Goal: Task Accomplishment & Management: Complete application form

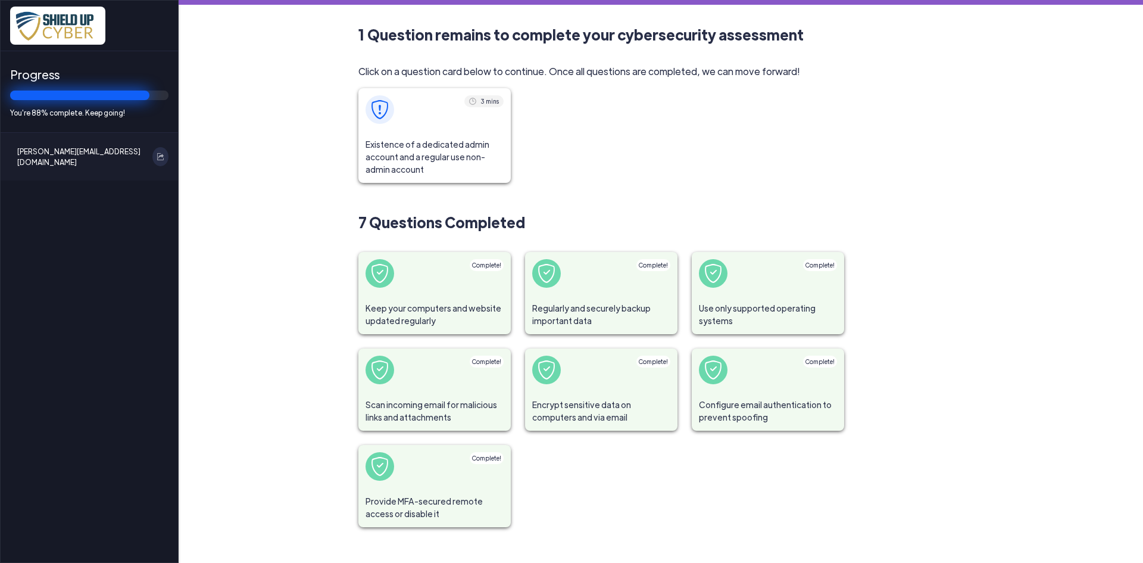
click at [443, 141] on span "Existence of a dedicated admin account and a regular use non-admin account" at bounding box center [434, 157] width 152 height 52
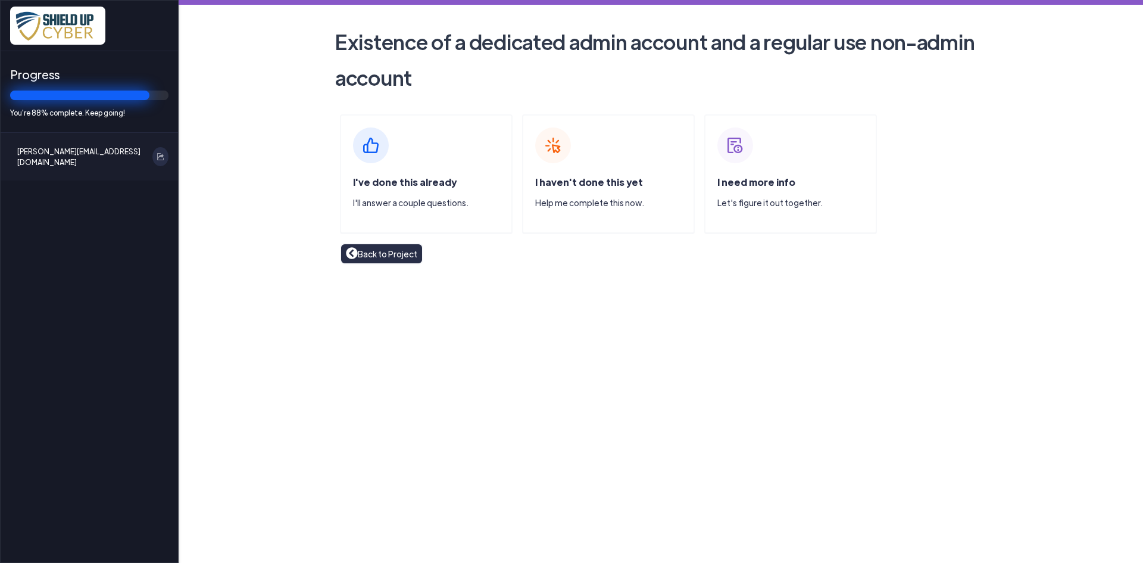
click at [381, 138] on img at bounding box center [371, 145] width 36 height 36
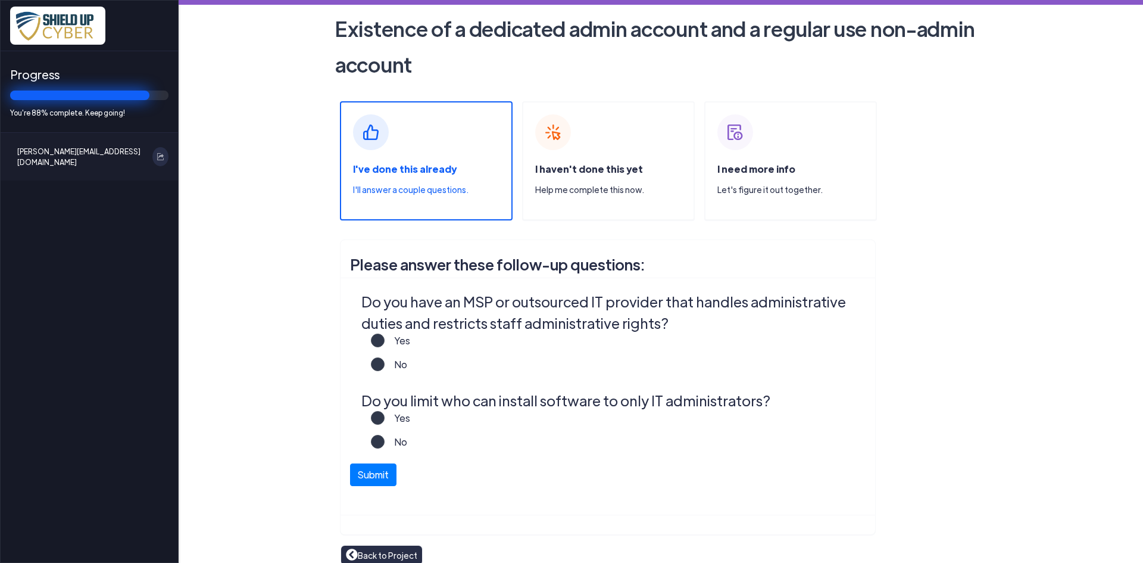
scroll to position [26, 0]
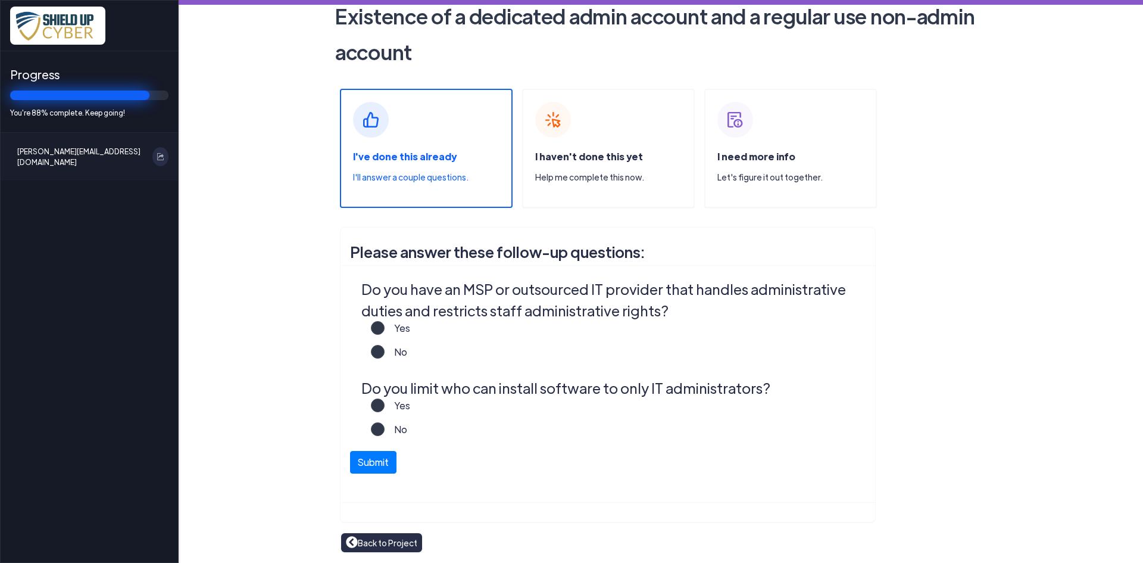
click at [385, 330] on label "Yes" at bounding box center [398, 333] width 26 height 24
click at [0, 0] on input "Yes" at bounding box center [0, 0] width 0 height 0
click at [385, 405] on label "Yes" at bounding box center [398, 410] width 26 height 24
click at [0, 0] on input "Yes" at bounding box center [0, 0] width 0 height 0
click at [373, 458] on button "Submit" at bounding box center [373, 459] width 46 height 23
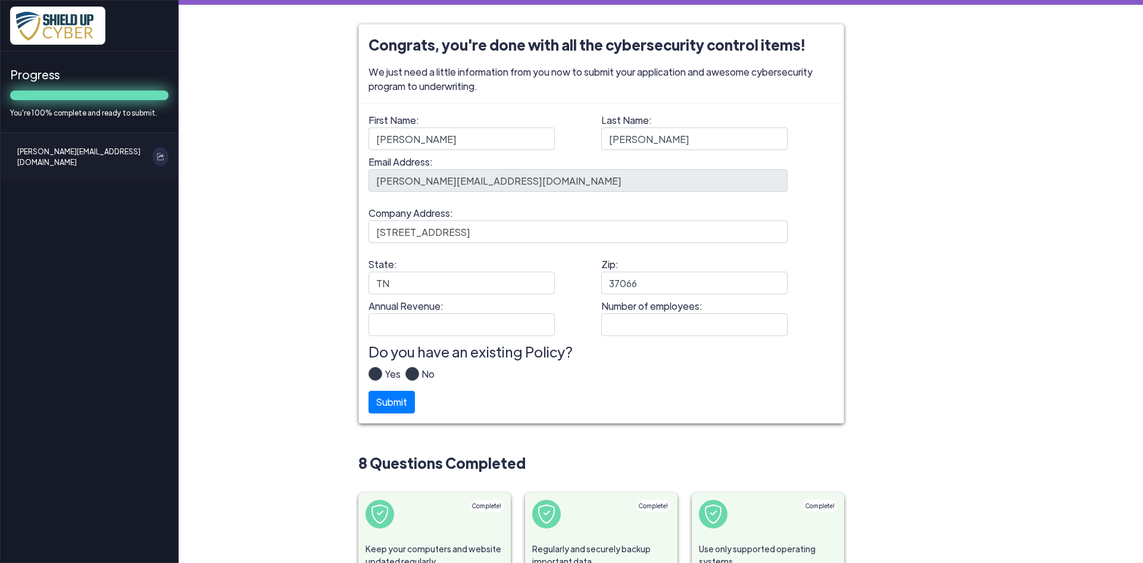
click at [382, 372] on label "Yes" at bounding box center [391, 379] width 18 height 24
click at [0, 0] on input "Yes" at bounding box center [0, 0] width 0 height 0
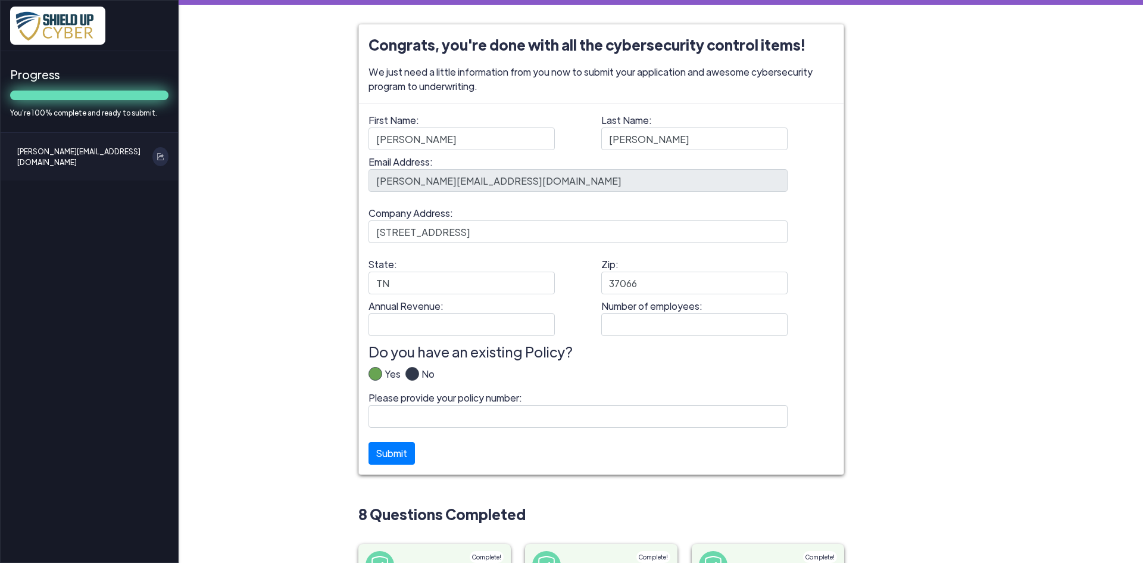
click at [551, 376] on div "Yes No" at bounding box center [602, 379] width 466 height 24
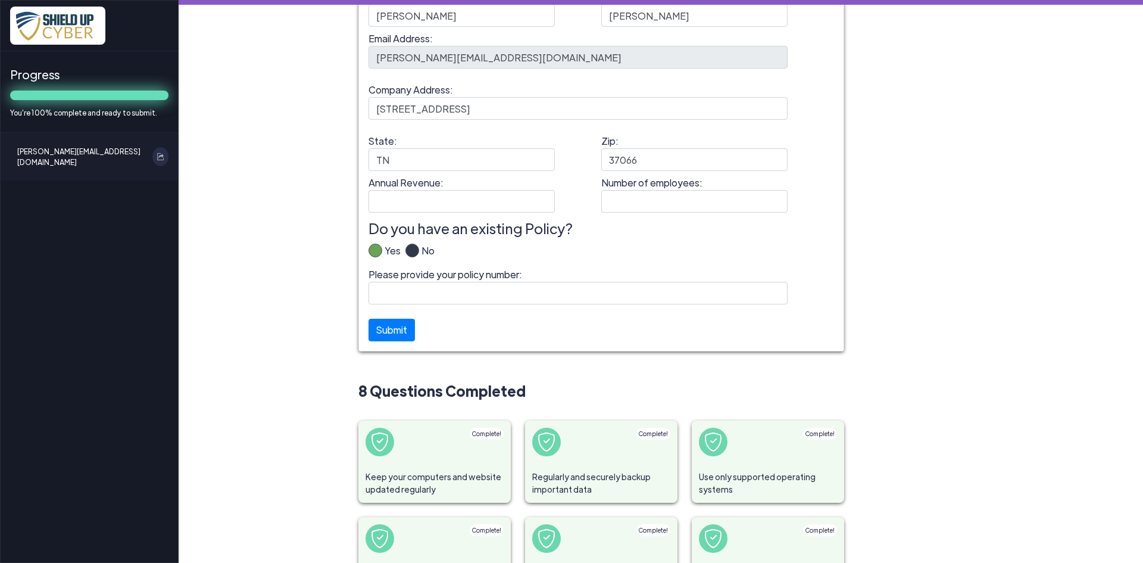
scroll to position [118, 0]
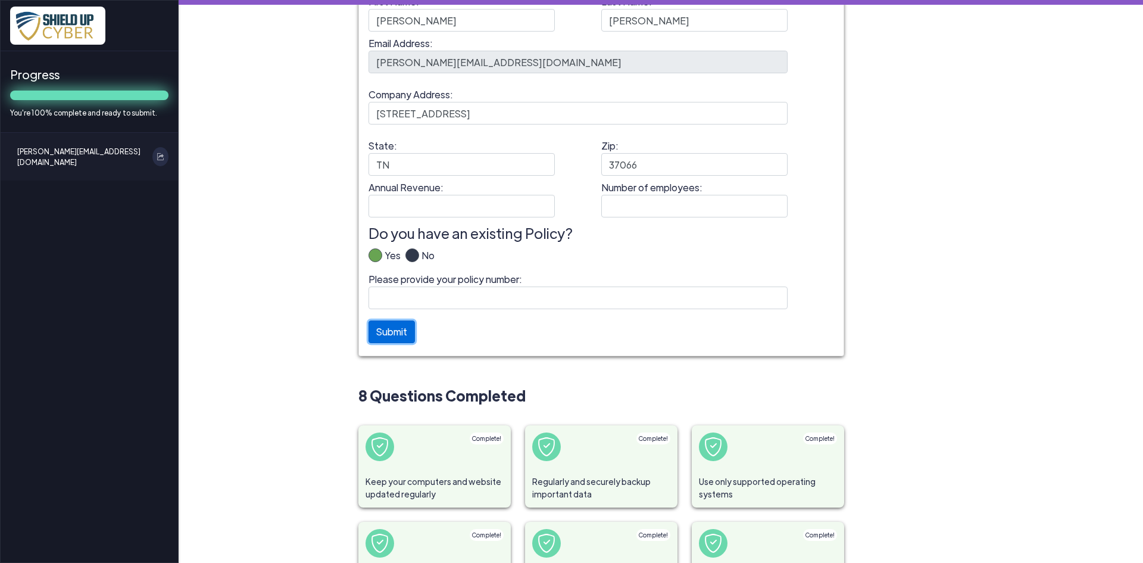
click at [380, 332] on button "Submit" at bounding box center [392, 331] width 46 height 23
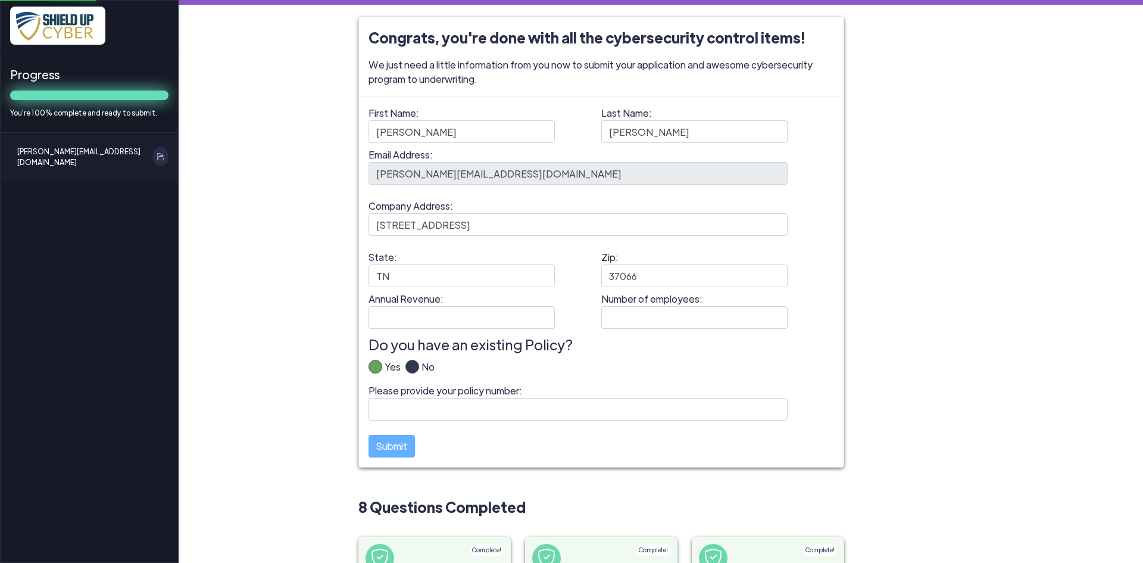
scroll to position [0, 0]
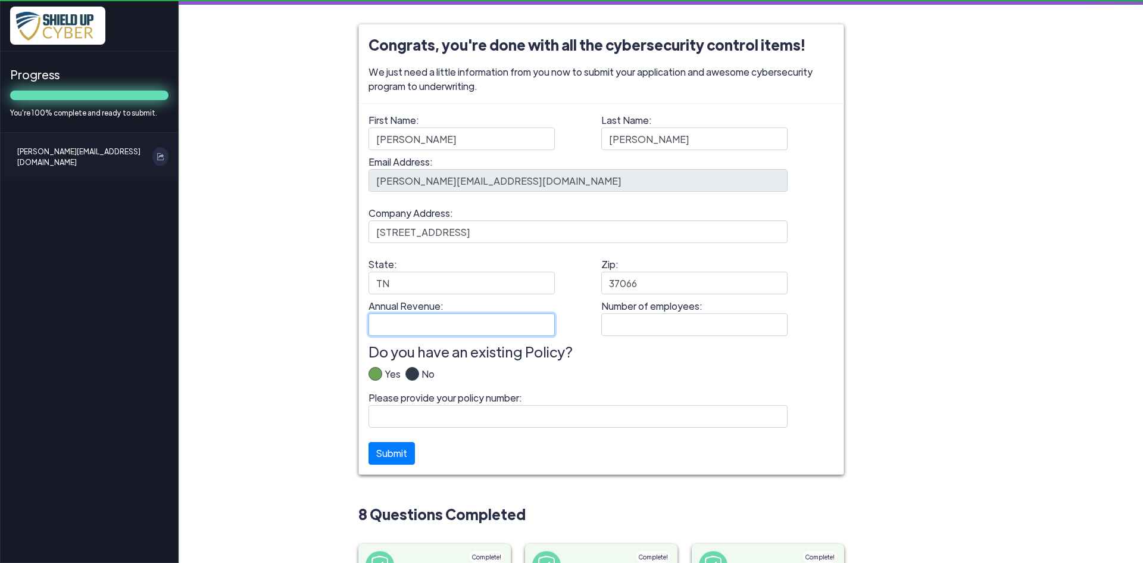
click at [414, 325] on input "Annual Revenue:" at bounding box center [462, 324] width 186 height 23
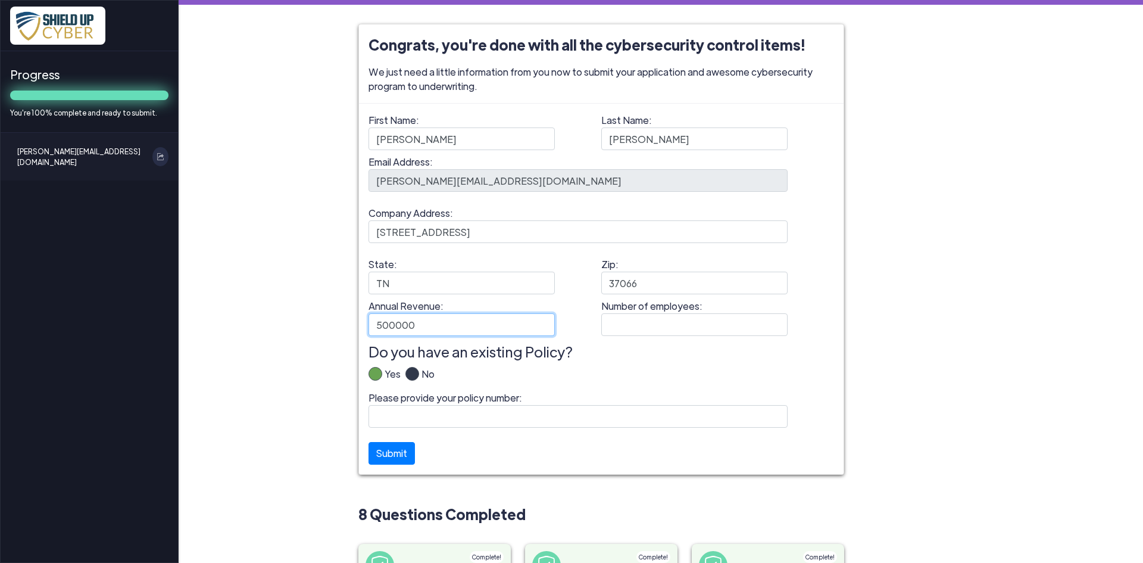
type input "500000"
type input "3"
type input "4"
click at [401, 456] on button "Submit" at bounding box center [392, 450] width 46 height 23
click at [419, 375] on label "No" at bounding box center [426, 379] width 15 height 24
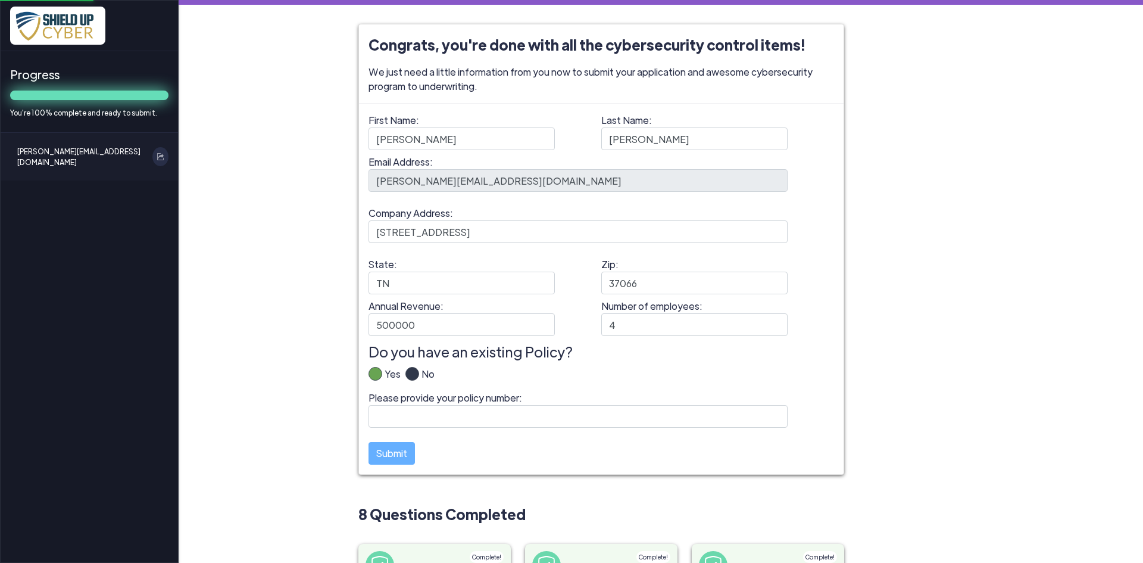
click at [0, 0] on input "No" at bounding box center [0, 0] width 0 height 0
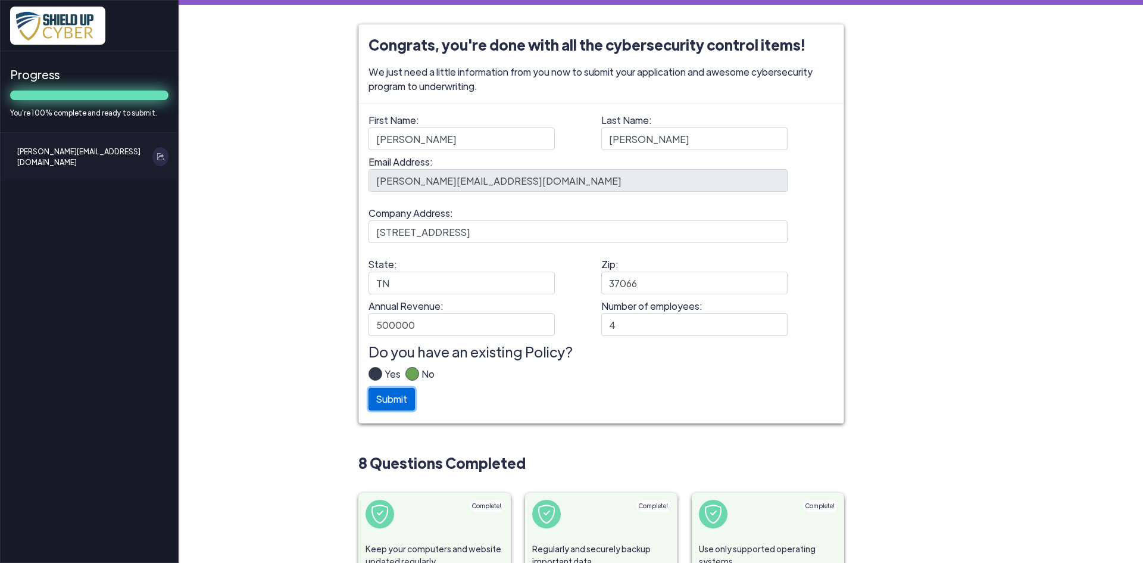
click at [393, 397] on button "Submit" at bounding box center [392, 399] width 46 height 23
